Goal: Communication & Community: Ask a question

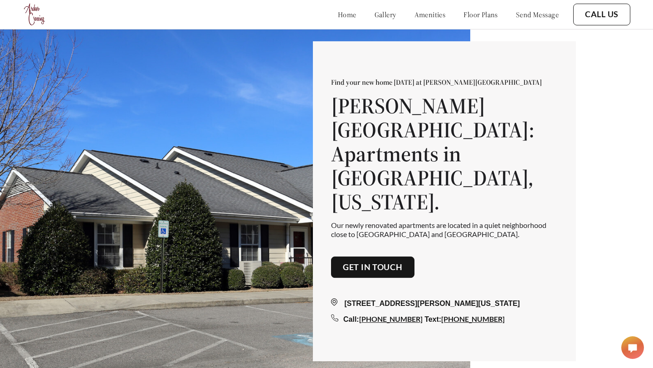
click at [464, 13] on link "floor plans" at bounding box center [480, 14] width 34 height 9
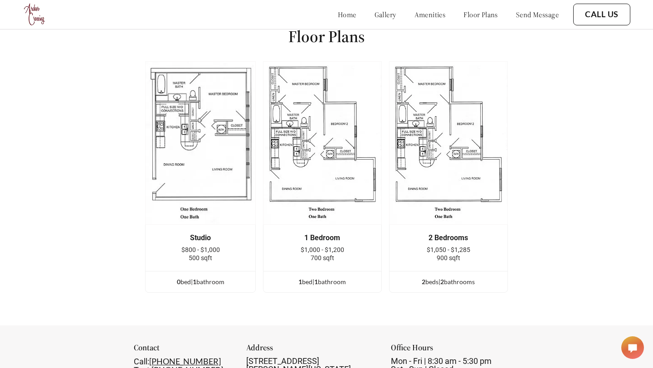
scroll to position [1239, 0]
click at [211, 284] on div "0 bed | 1 bathroom" at bounding box center [200, 281] width 110 height 10
click at [204, 281] on div "0 bed | 1 bathroom" at bounding box center [200, 281] width 110 height 10
click at [213, 277] on div "0 bed | 1 bathroom" at bounding box center [200, 281] width 110 height 10
click at [203, 155] on img at bounding box center [200, 142] width 111 height 164
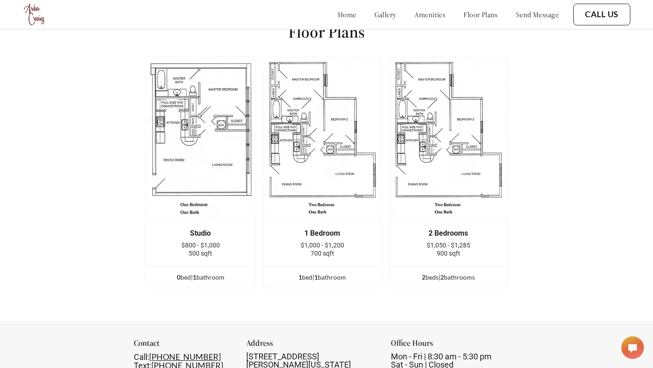
scroll to position [1250, 0]
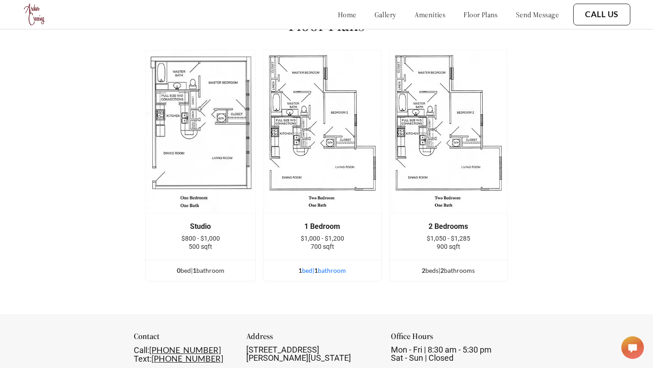
click at [325, 271] on div "1 bed | 1 bathroom" at bounding box center [322, 271] width 118 height 10
click at [211, 270] on div "0 bed | 1 bathroom" at bounding box center [200, 271] width 110 height 10
click at [208, 144] on img at bounding box center [200, 132] width 111 height 164
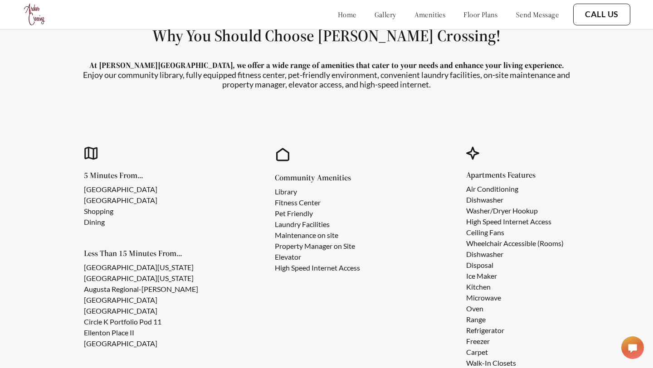
scroll to position [788, 0]
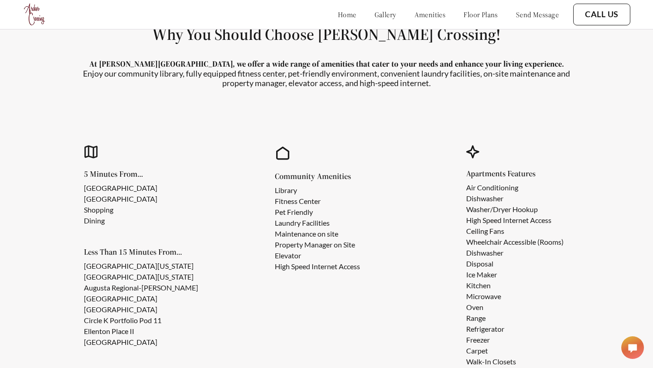
click at [414, 12] on link "amenities" at bounding box center [429, 14] width 31 height 9
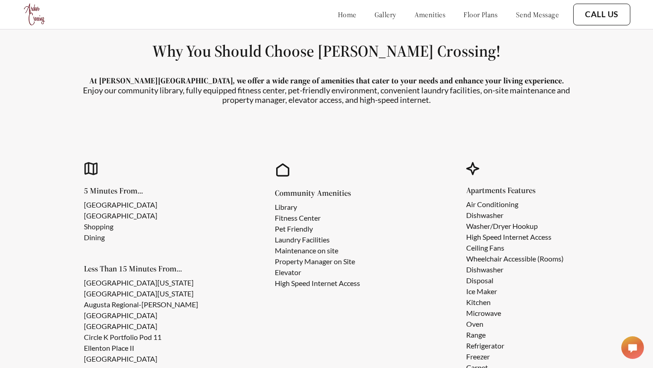
scroll to position [771, 0]
click at [414, 15] on link "amenities" at bounding box center [429, 14] width 31 height 9
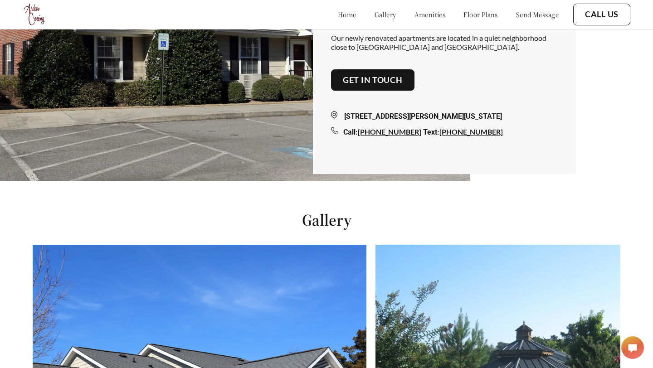
scroll to position [0, 0]
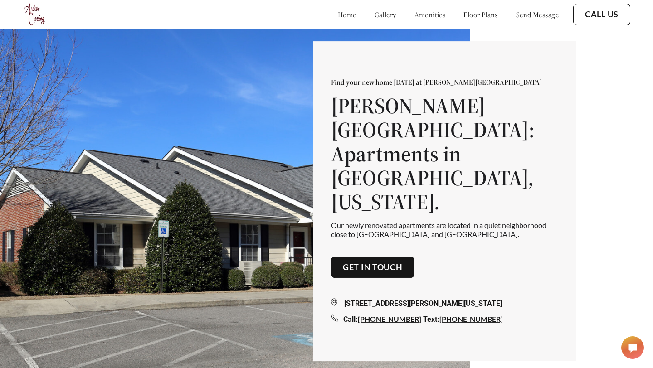
click at [418, 15] on link "amenities" at bounding box center [429, 14] width 31 height 9
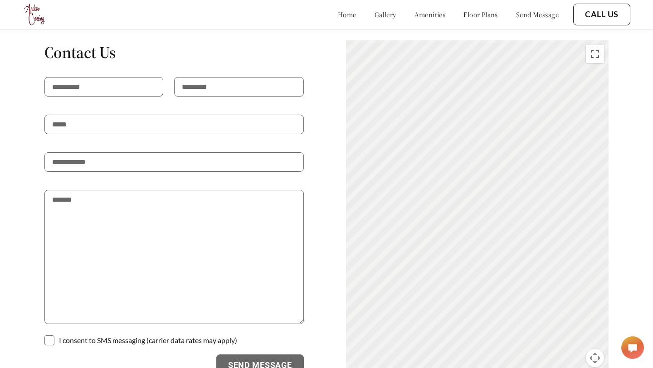
scroll to position [1617, 0]
click at [598, 354] on button "Map camera controls" at bounding box center [594, 357] width 18 height 18
click at [570, 351] on button "Zoom out" at bounding box center [572, 357] width 18 height 18
click at [570, 357] on button "Zoom out" at bounding box center [572, 357] width 18 height 18
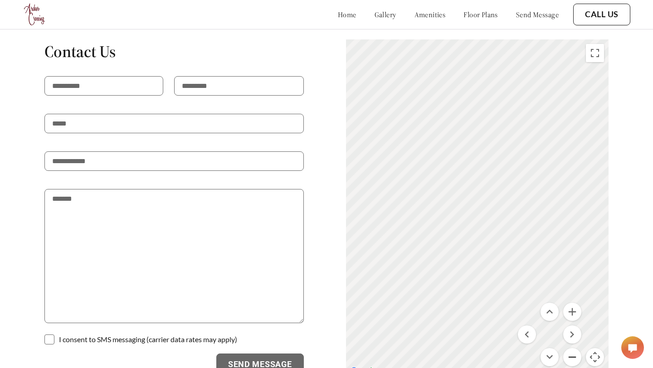
click at [570, 357] on button "Zoom out" at bounding box center [572, 357] width 18 height 18
click at [102, 80] on input "text" at bounding box center [103, 85] width 119 height 19
type input "****"
type input "******"
type input "**********"
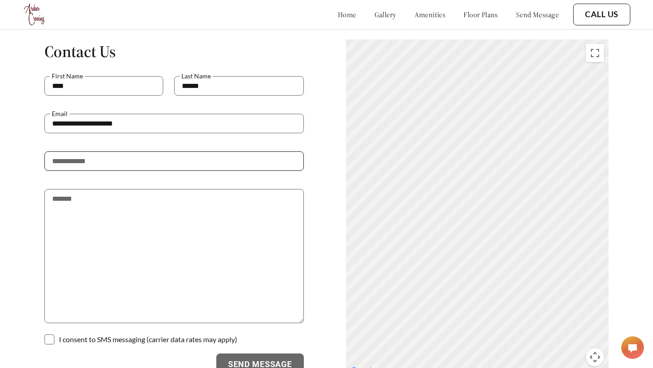
click at [122, 160] on input "tel" at bounding box center [173, 160] width 259 height 19
type input "**********"
click at [140, 229] on textarea at bounding box center [173, 256] width 259 height 134
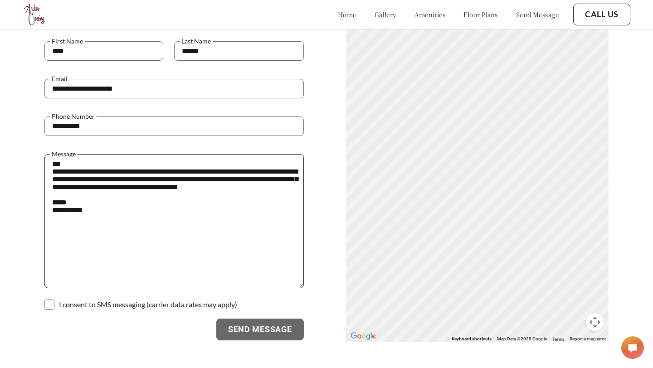
scroll to position [1656, 0]
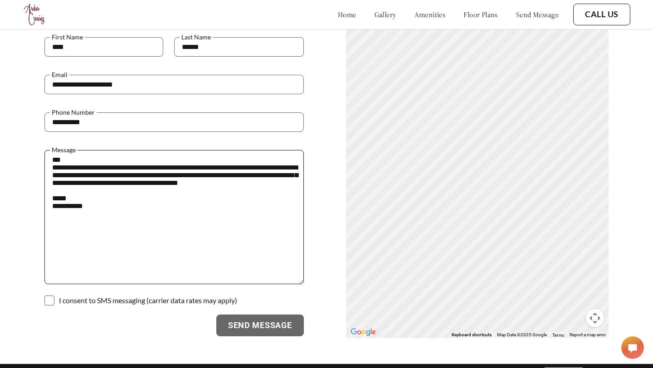
type textarea "**********"
click at [47, 300] on span at bounding box center [49, 300] width 10 height 10
click at [230, 327] on button "Send Message" at bounding box center [259, 325] width 87 height 22
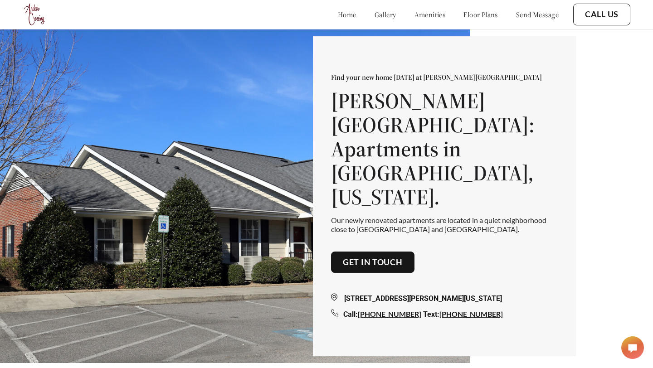
scroll to position [0, 0]
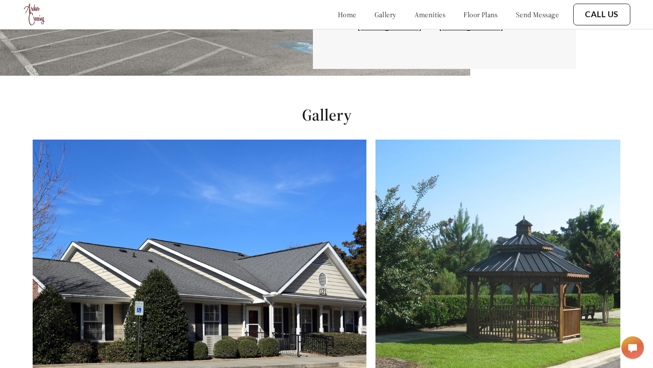
scroll to position [216, 0]
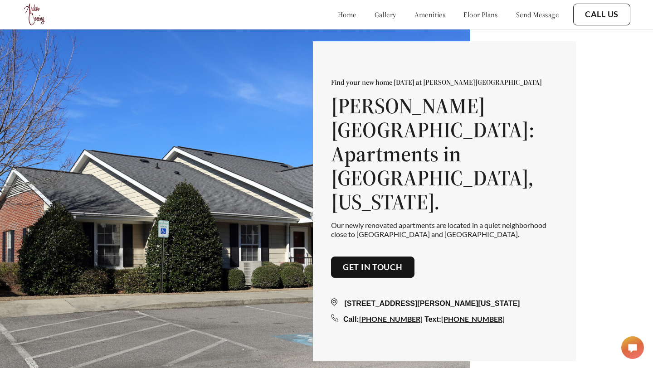
click at [374, 17] on link "gallery" at bounding box center [385, 14] width 22 height 9
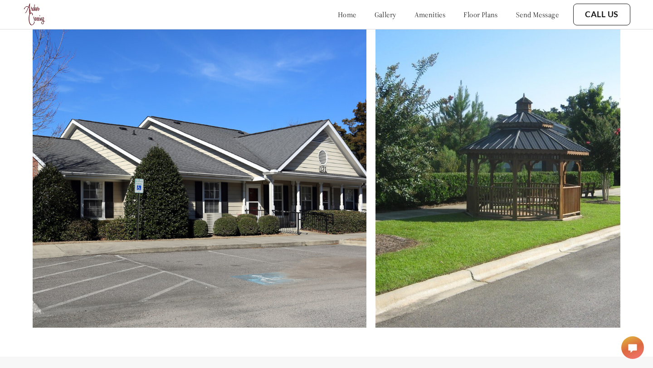
scroll to position [415, 0]
click at [361, 204] on img at bounding box center [200, 172] width 334 height 310
click at [323, 203] on img at bounding box center [200, 172] width 334 height 310
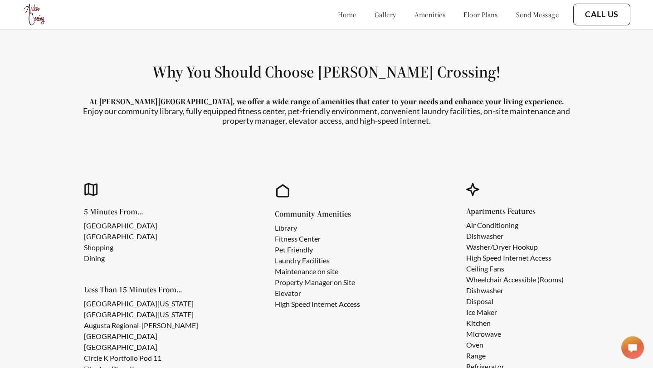
scroll to position [763, 0]
